Goal: Information Seeking & Learning: Check status

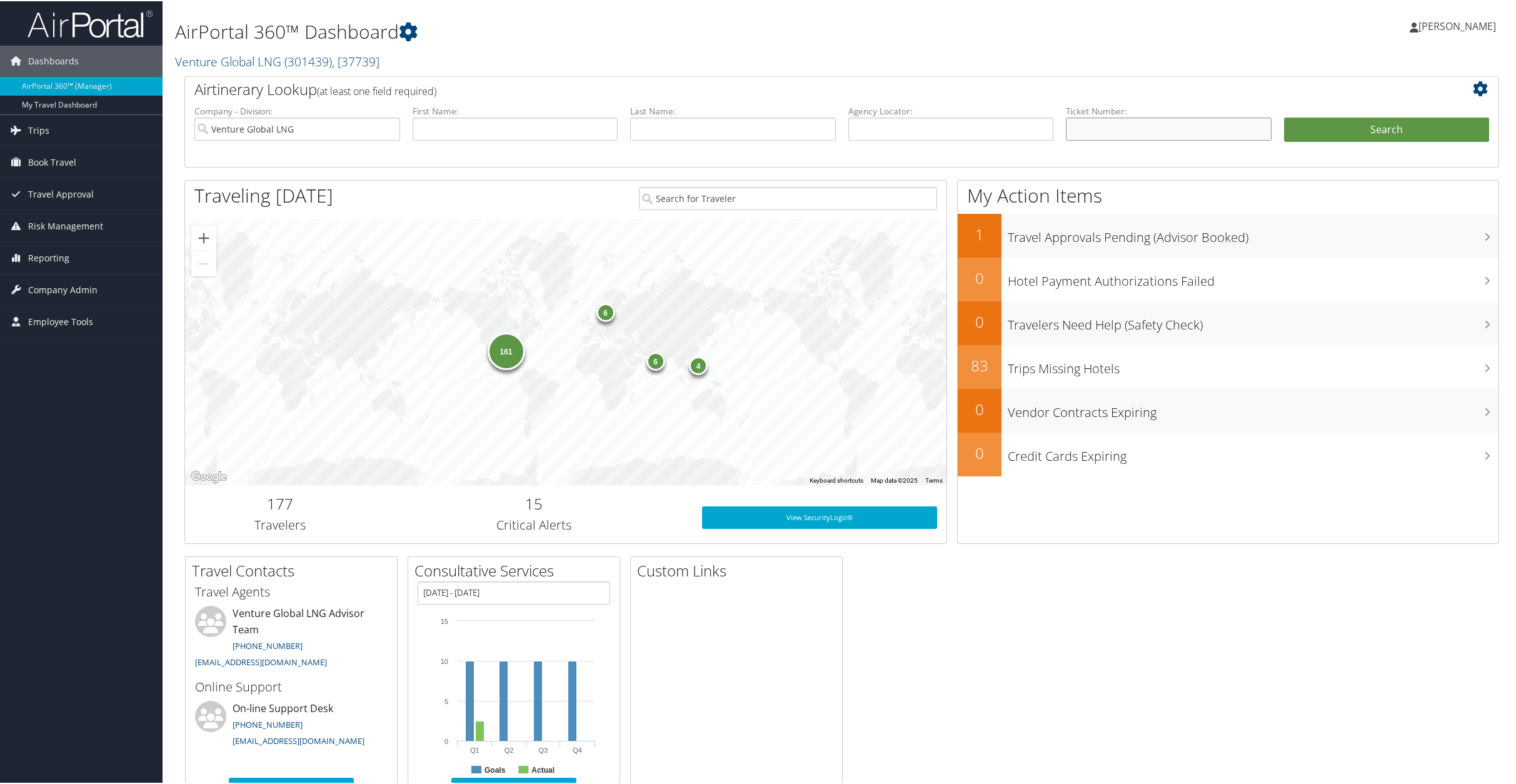
click at [1113, 124] on input "text" at bounding box center [1169, 128] width 206 height 23
paste input "0164327891851"
type input "0164327891851"
click at [1376, 124] on button "Search" at bounding box center [1387, 128] width 206 height 25
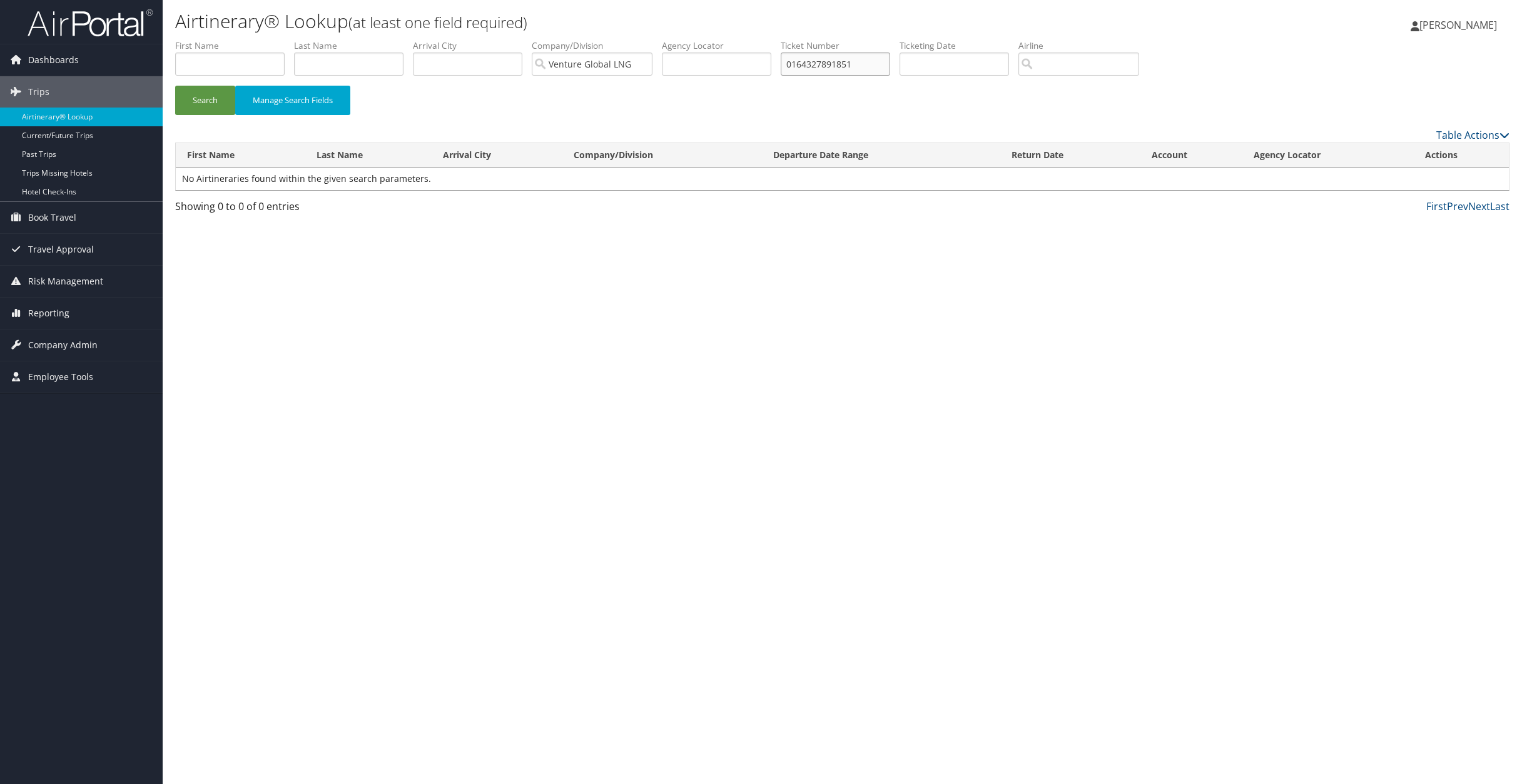
click at [823, 64] on input "0164327891851" at bounding box center [835, 64] width 110 height 23
click at [208, 106] on button "Search" at bounding box center [205, 100] width 60 height 29
drag, startPoint x: 782, startPoint y: 103, endPoint x: 791, endPoint y: 114, distance: 14.2
click at [789, 105] on div "Search Manage Search Fields" at bounding box center [842, 106] width 1353 height 42
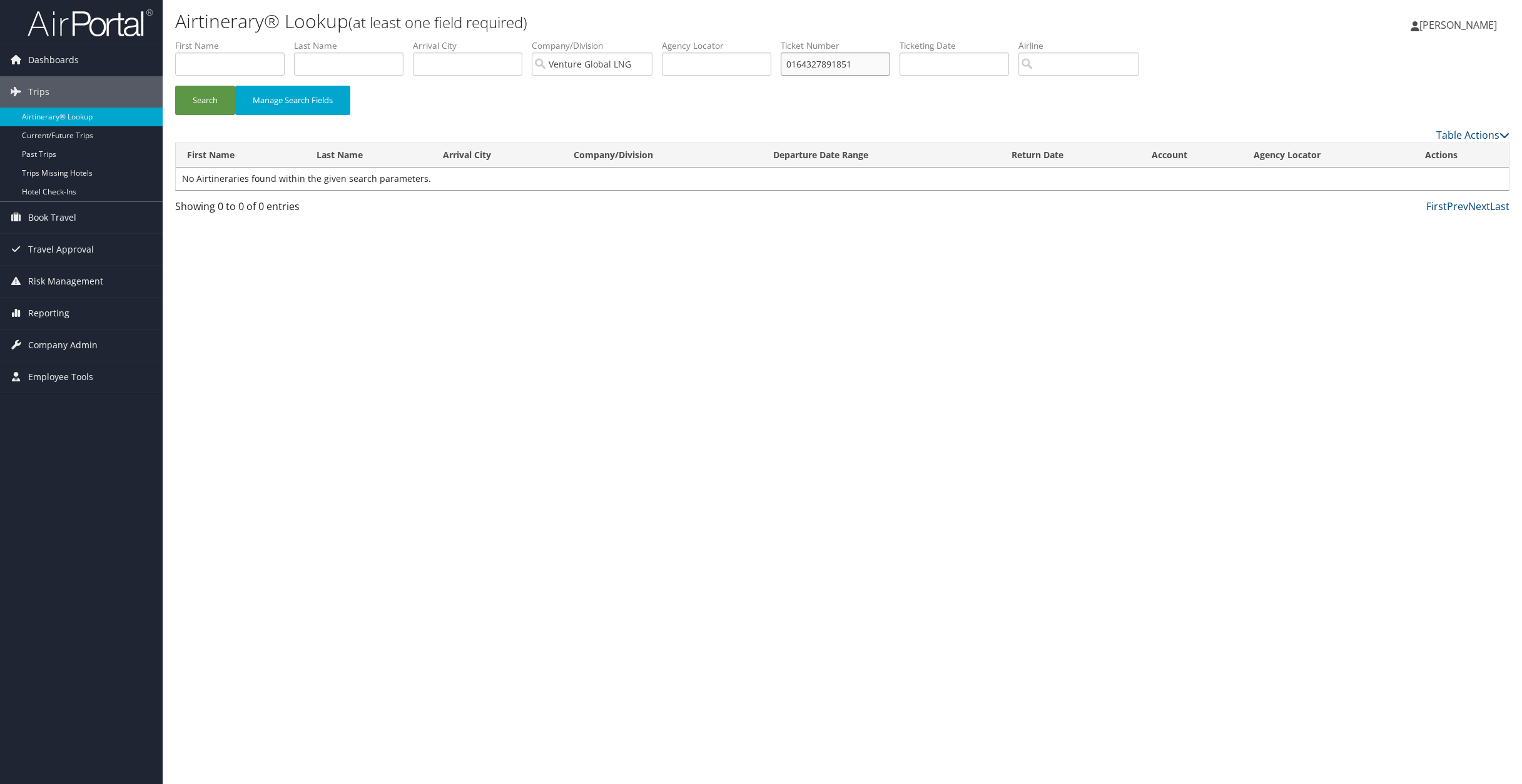
click at [800, 63] on input "0164327891851" at bounding box center [835, 64] width 110 height 23
paste input "2"
type input "0164327891852"
click at [205, 106] on button "Search" at bounding box center [205, 100] width 60 height 29
